Goal: Information Seeking & Learning: Compare options

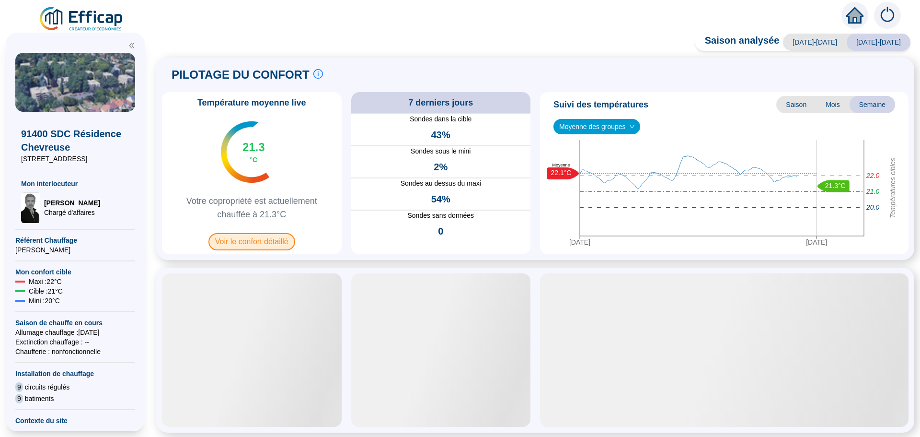
click at [237, 239] on span "Voir le confort détaillé" at bounding box center [251, 241] width 87 height 17
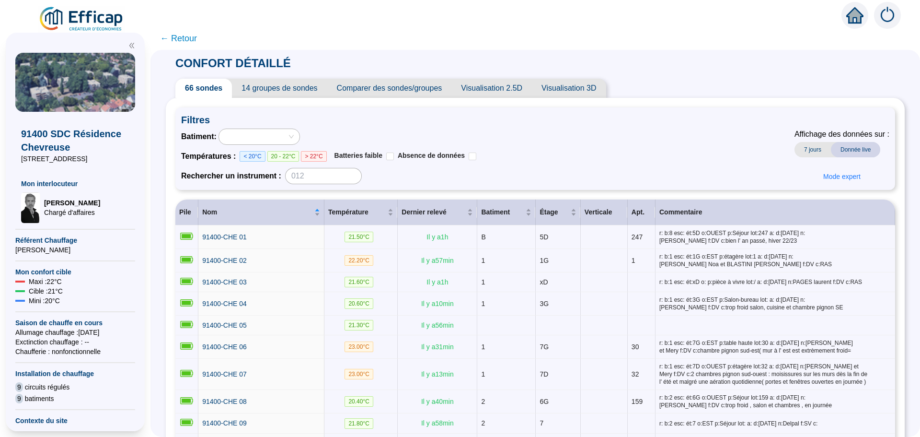
click at [425, 92] on span "Comparer des sondes/groupes" at bounding box center [389, 88] width 125 height 19
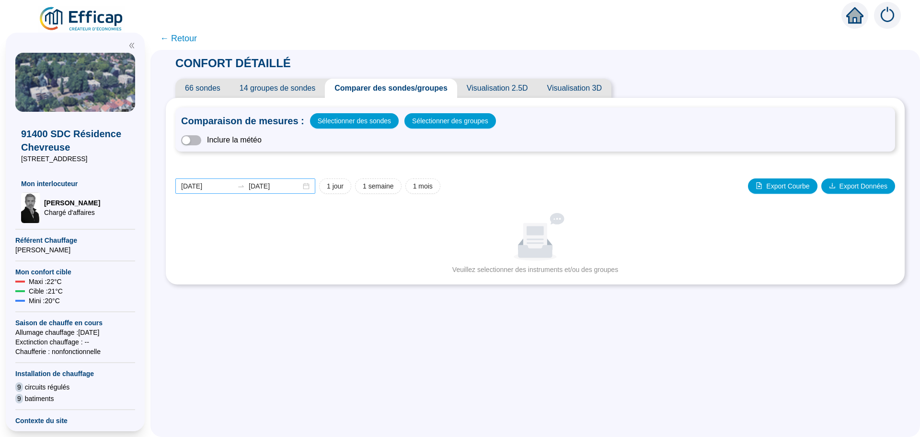
click at [315, 189] on div "[DATE] [DATE]" at bounding box center [245, 185] width 140 height 15
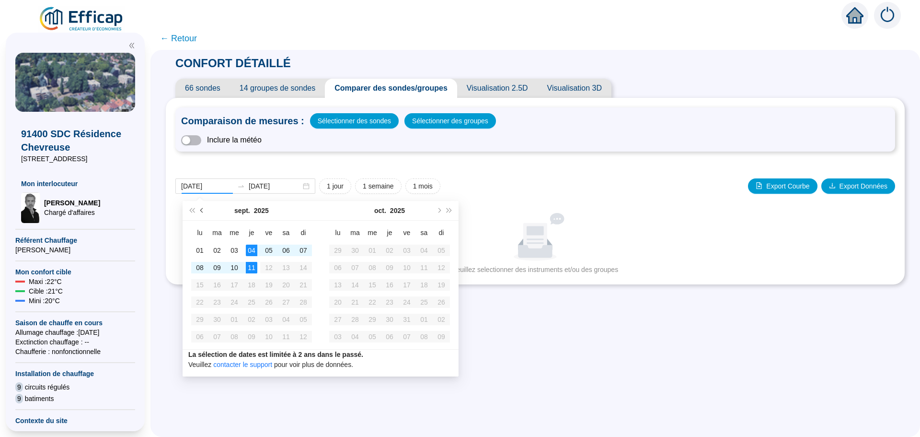
click at [200, 209] on button "Mois précédent (PageUp)" at bounding box center [202, 210] width 11 height 19
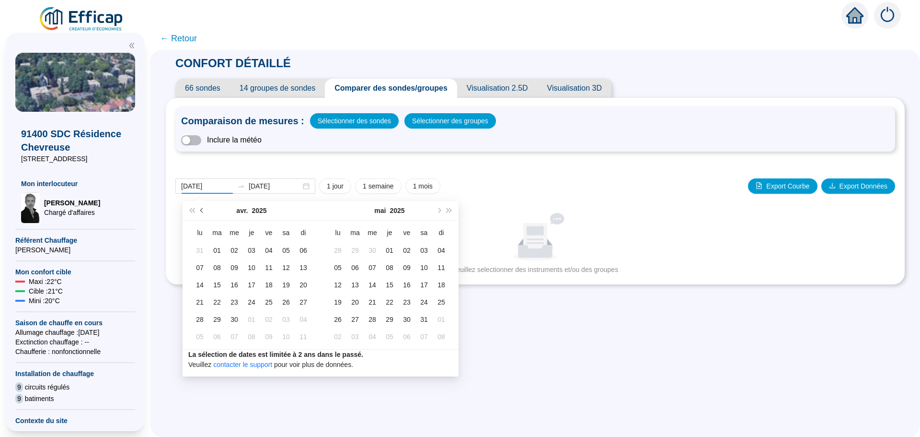
click at [200, 209] on button "Mois précédent (PageUp)" at bounding box center [202, 210] width 11 height 19
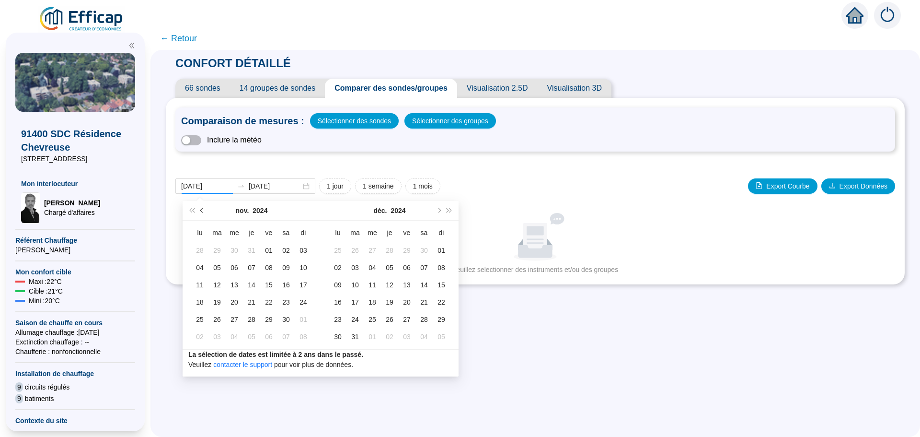
click at [200, 209] on button "Mois précédent (PageUp)" at bounding box center [202, 210] width 11 height 19
type input "[DATE]"
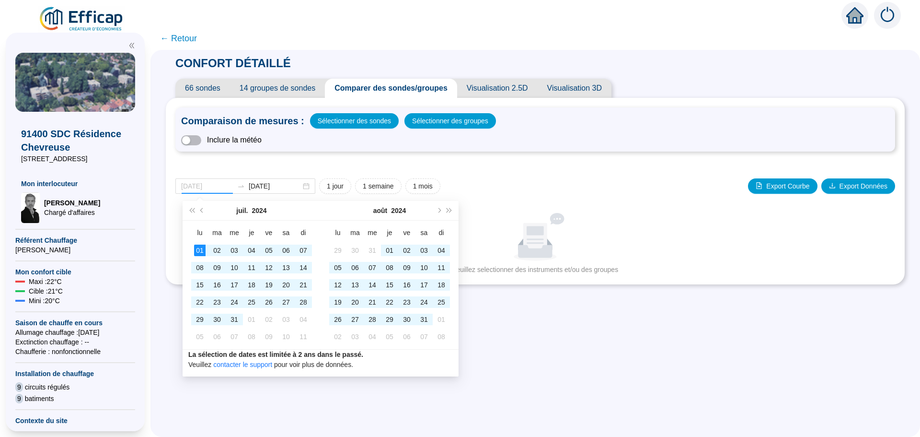
click at [198, 247] on div "01" at bounding box center [200, 250] width 12 height 12
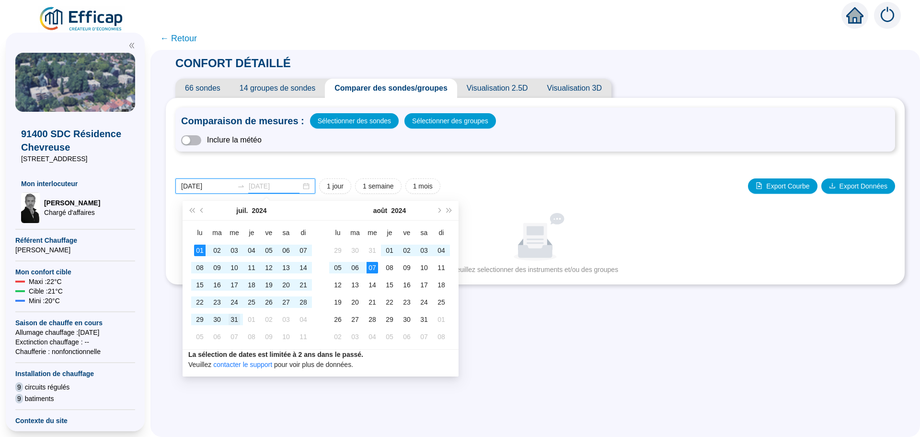
type input "[DATE]"
click at [233, 323] on div "31" at bounding box center [235, 319] width 12 height 12
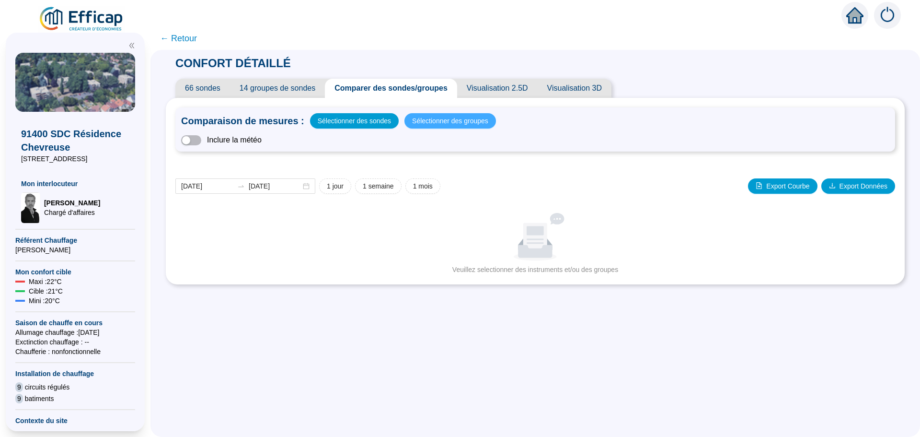
click at [440, 123] on span "Sélectionner des groupes" at bounding box center [450, 120] width 76 height 13
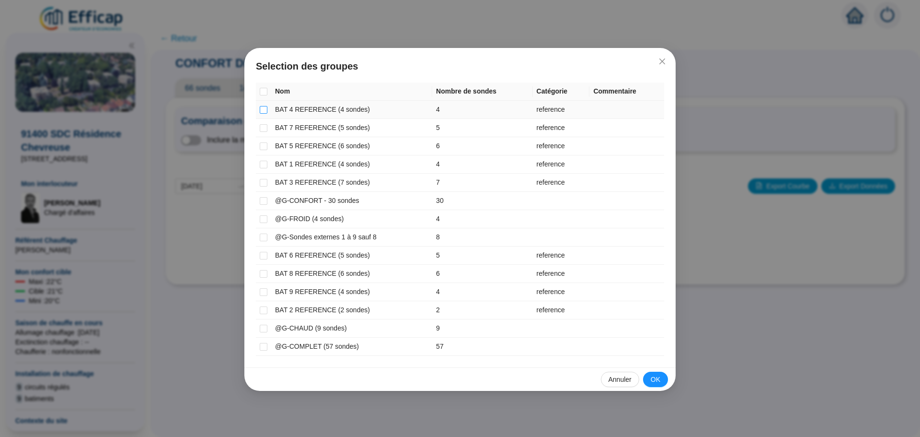
click at [265, 112] on input "checkbox" at bounding box center [264, 110] width 8 height 8
checkbox input "true"
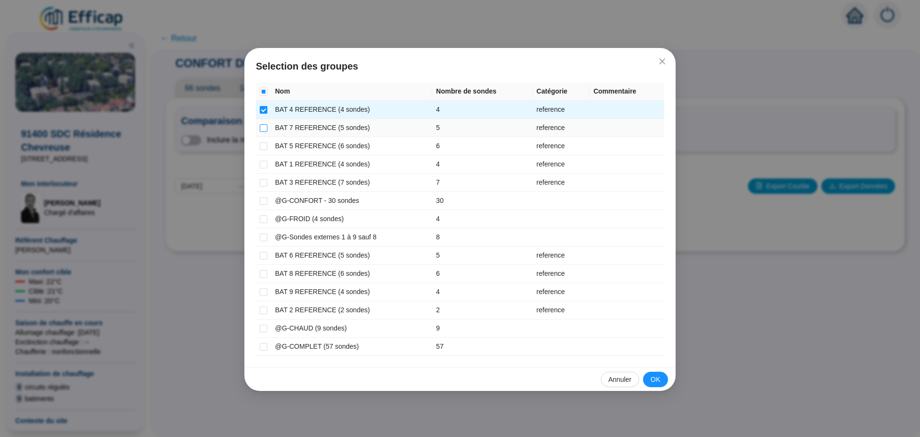
click at [265, 127] on input "checkbox" at bounding box center [264, 128] width 8 height 8
checkbox input "true"
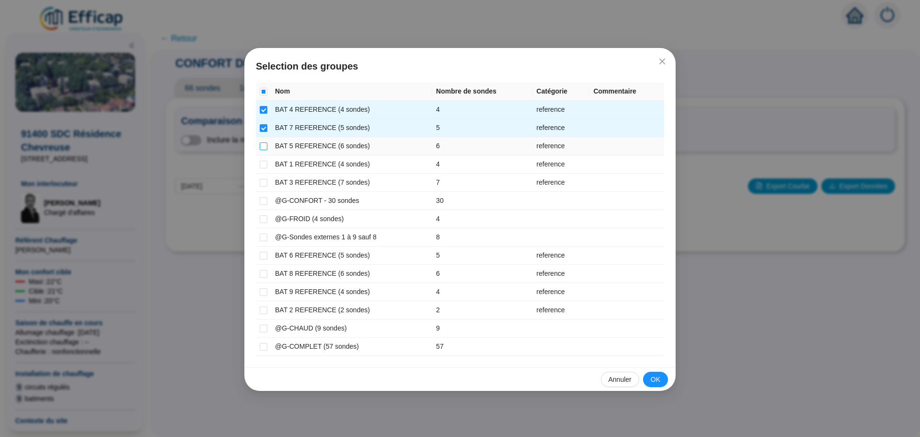
click at [265, 147] on input "checkbox" at bounding box center [264, 146] width 8 height 8
checkbox input "true"
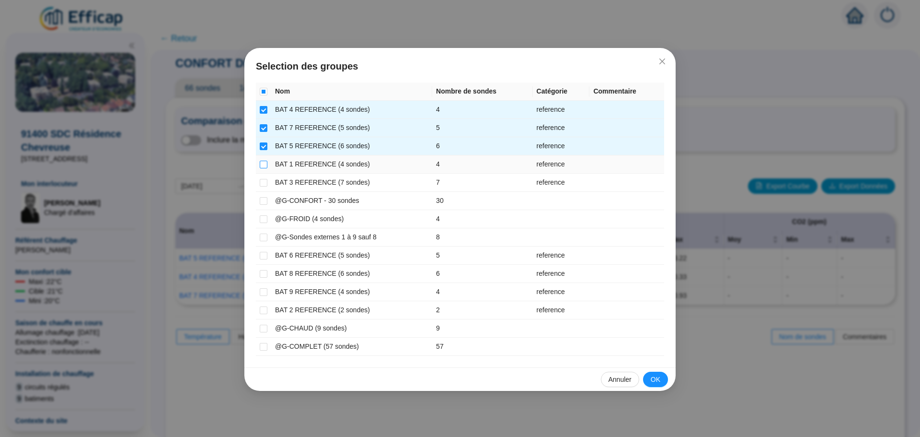
click at [263, 162] on input "checkbox" at bounding box center [264, 165] width 8 height 8
checkbox input "true"
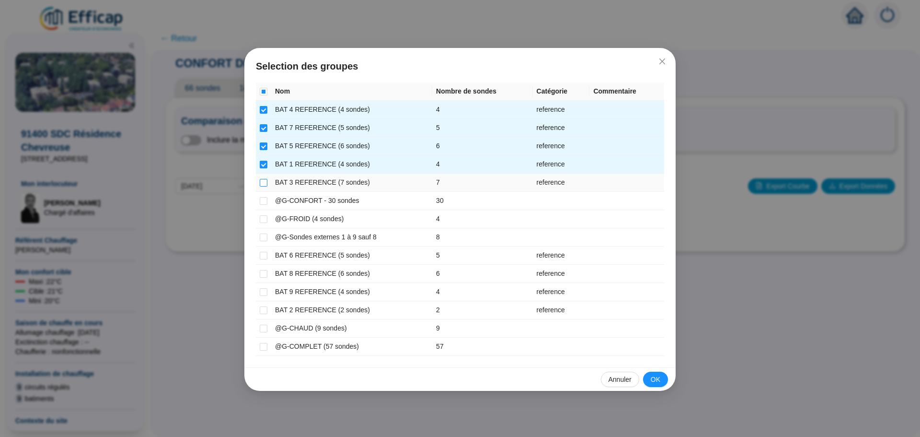
click at [262, 183] on input "checkbox" at bounding box center [264, 183] width 8 height 8
checkbox input "true"
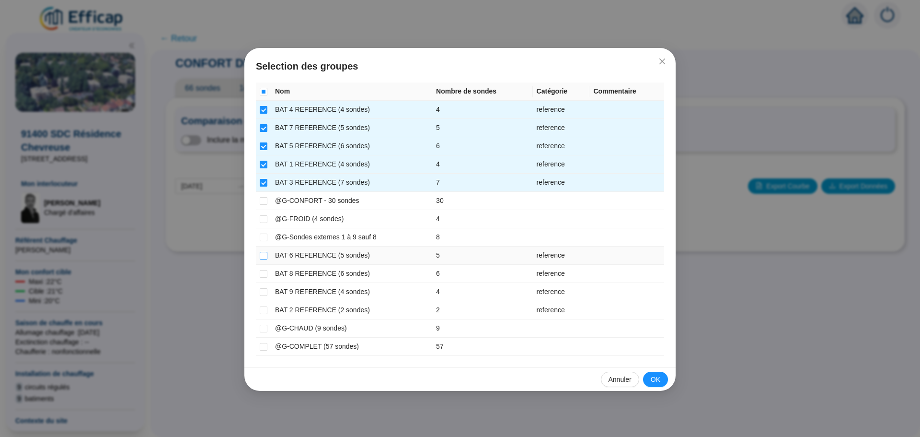
click at [265, 254] on input "checkbox" at bounding box center [264, 256] width 8 height 8
checkbox input "true"
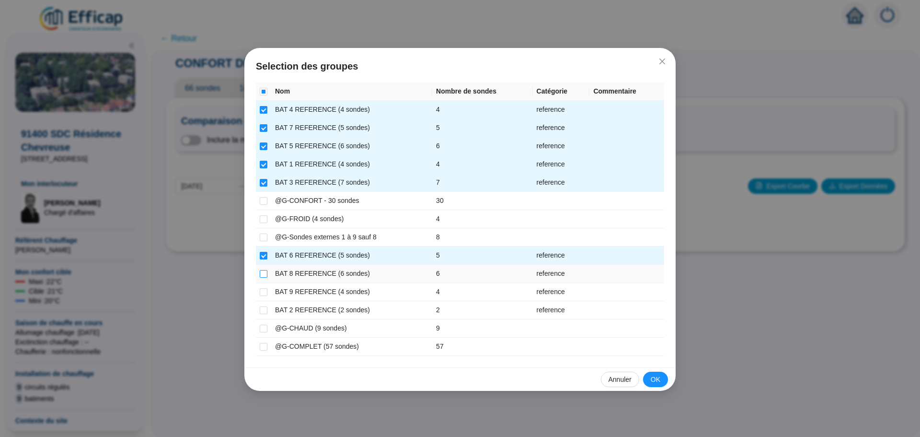
click at [265, 275] on input "checkbox" at bounding box center [264, 274] width 8 height 8
checkbox input "true"
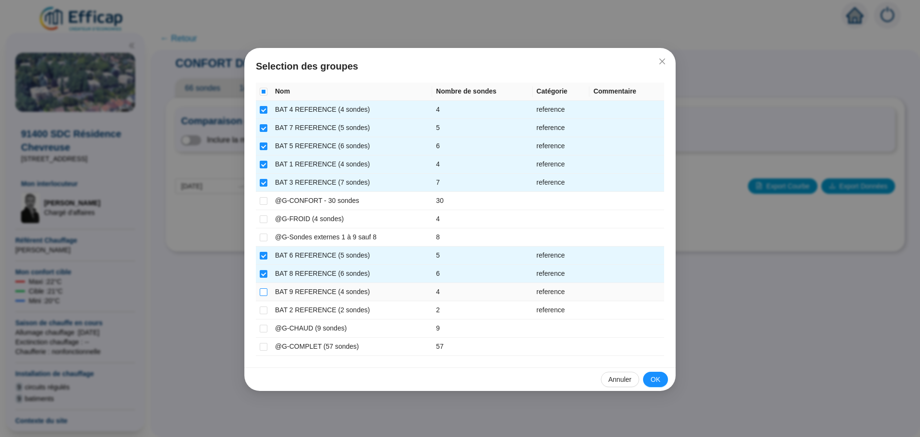
click at [264, 289] on input "checkbox" at bounding box center [264, 292] width 8 height 8
checkbox input "true"
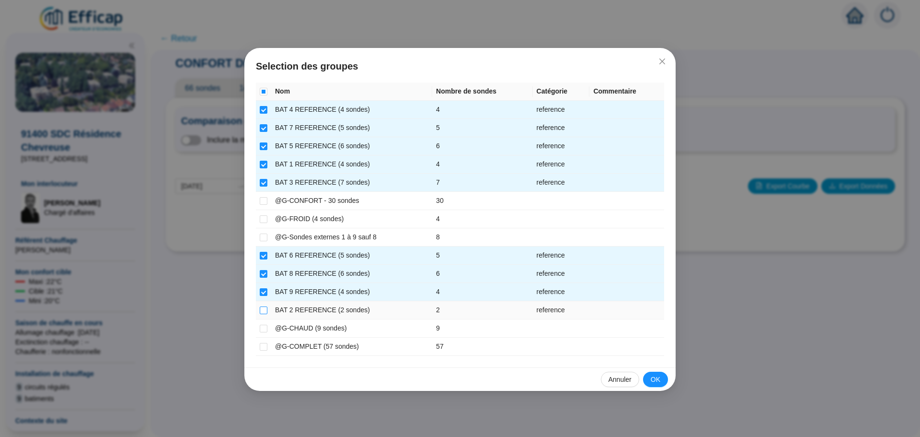
click at [266, 311] on input "checkbox" at bounding box center [264, 310] width 8 height 8
checkbox input "true"
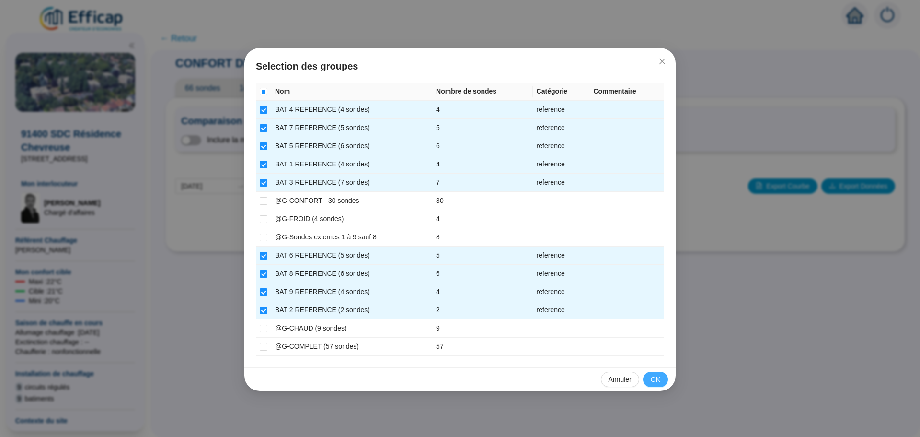
click at [651, 377] on button "OK" at bounding box center [655, 378] width 25 height 15
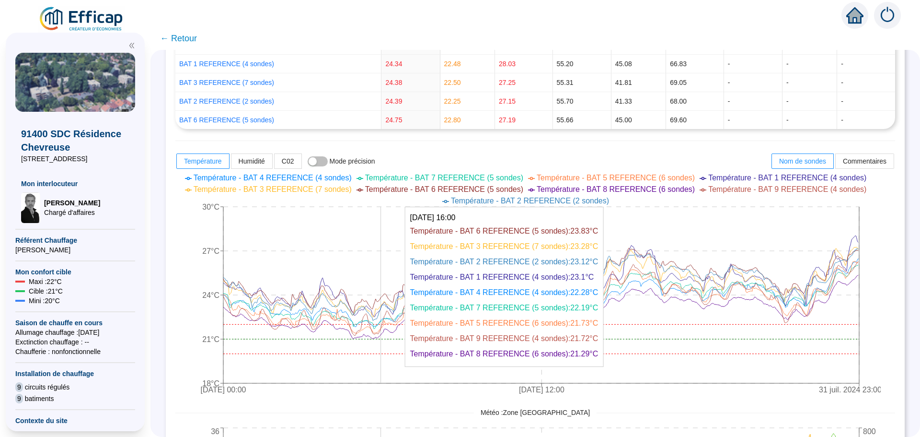
scroll to position [383, 0]
